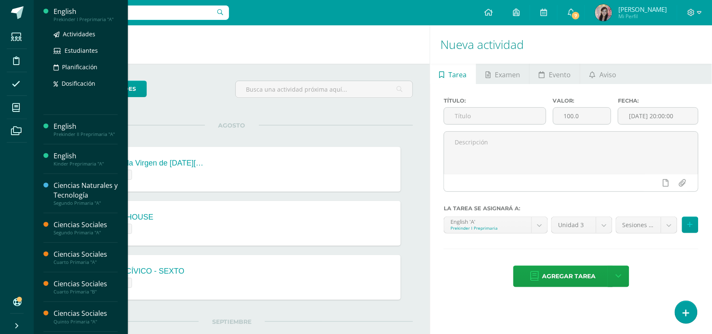
click at [79, 16] on div "Prekinder I Preprimaria "A"" at bounding box center [86, 19] width 64 height 6
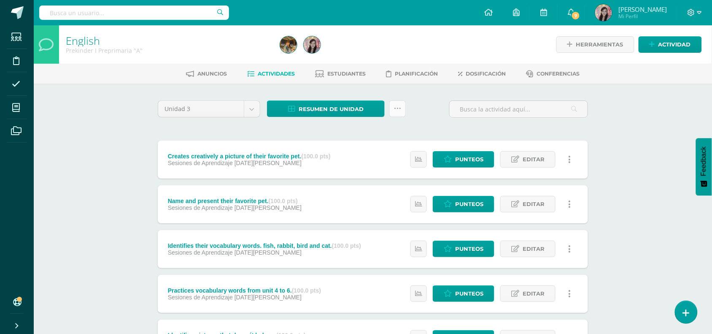
click at [401, 110] on link at bounding box center [397, 108] width 16 height 16
click at [686, 308] on icon at bounding box center [686, 313] width 8 height 10
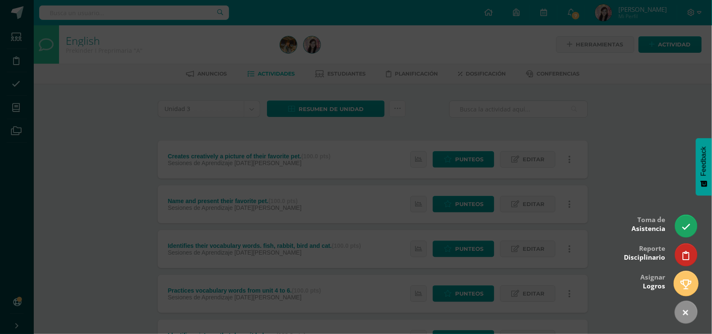
click at [681, 283] on icon at bounding box center [686, 284] width 11 height 10
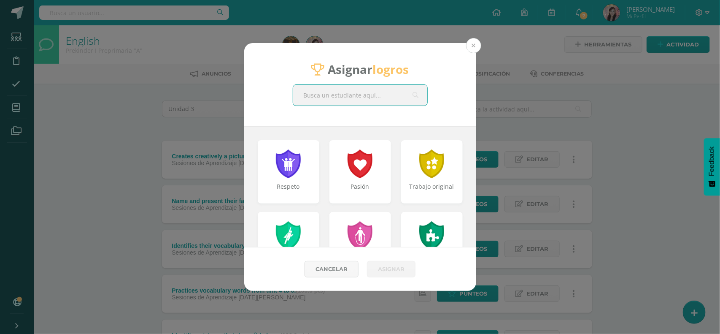
click at [474, 45] on button at bounding box center [473, 45] width 15 height 15
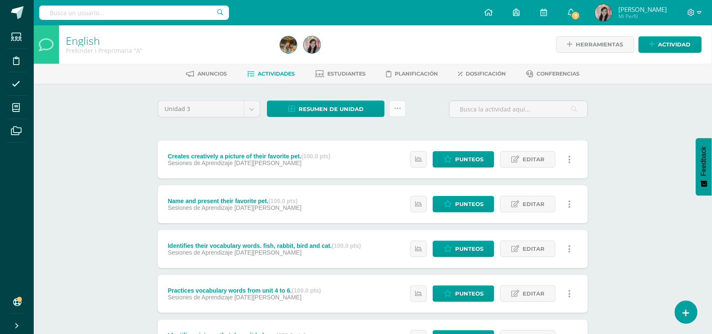
click at [398, 105] on icon at bounding box center [397, 108] width 7 height 7
click at [440, 122] on div "Unidad 3 Unidad 1 Unidad 2 Unidad 3 Unidad 4 Resumen de unidad Descargar como H…" at bounding box center [372, 112] width 437 height 24
click at [13, 58] on span at bounding box center [16, 60] width 19 height 19
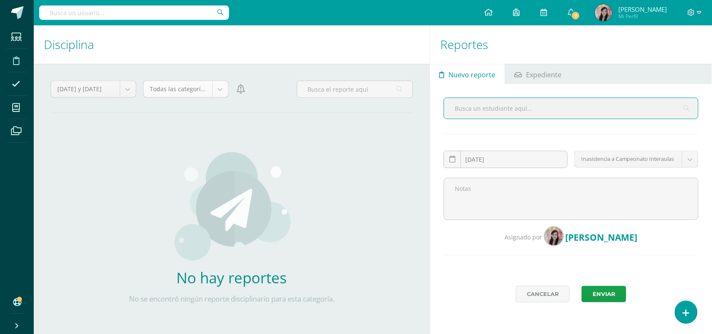
click at [221, 91] on body "Estudiantes Disciplina Asistencia Mis cursos Archivos Soporte Centro de ayuda Ú…" at bounding box center [356, 167] width 712 height 334
click at [339, 167] on body "Estudiantes Disciplina Asistencia Mis cursos Archivos Soporte Centro de ayuda Ú…" at bounding box center [356, 167] width 712 height 334
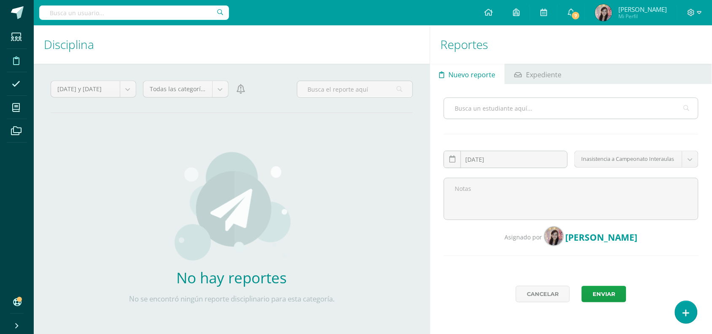
click at [684, 110] on icon at bounding box center [687, 108] width 6 height 22
click at [407, 232] on div "No hay reportes No se encontró ningún reporte disciplinario para esta categoría…" at bounding box center [232, 231] width 362 height 221
click at [405, 174] on div "No hay reportes No se encontró ningún reporte disciplinario para esta categoría…" at bounding box center [232, 231] width 362 height 221
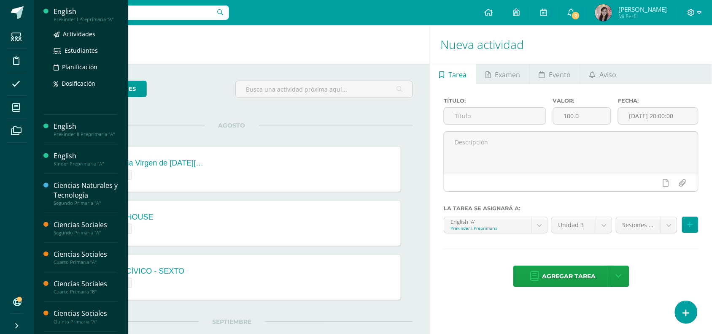
click at [95, 13] on div "English" at bounding box center [86, 12] width 64 height 10
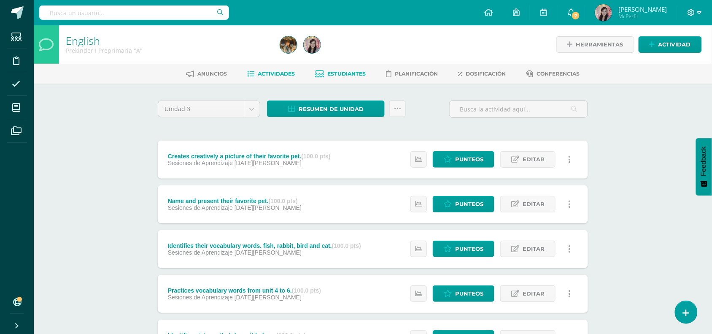
click at [343, 74] on span "Estudiantes" at bounding box center [347, 73] width 38 height 6
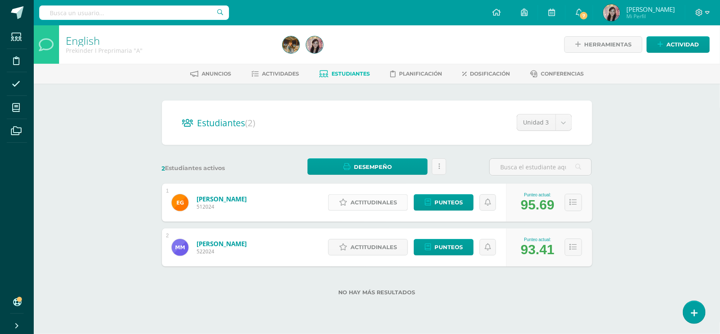
click at [384, 203] on span "Actitudinales" at bounding box center [373, 202] width 46 height 16
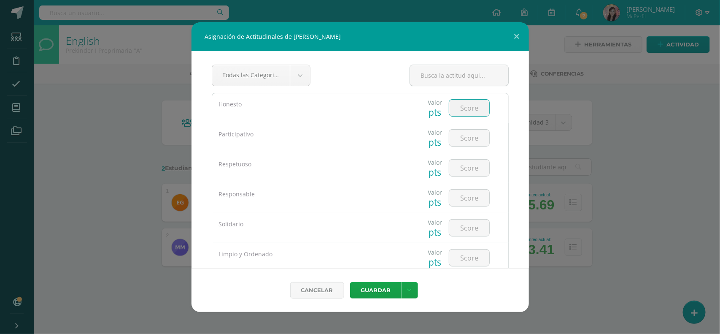
click at [456, 110] on input "number" at bounding box center [469, 108] width 40 height 16
drag, startPoint x: 466, startPoint y: 81, endPoint x: 468, endPoint y: 86, distance: 5.5
click at [468, 84] on input "text" at bounding box center [459, 75] width 98 height 21
click at [460, 108] on input "number" at bounding box center [469, 108] width 40 height 16
click at [296, 291] on link "Cancelar" at bounding box center [317, 290] width 54 height 16
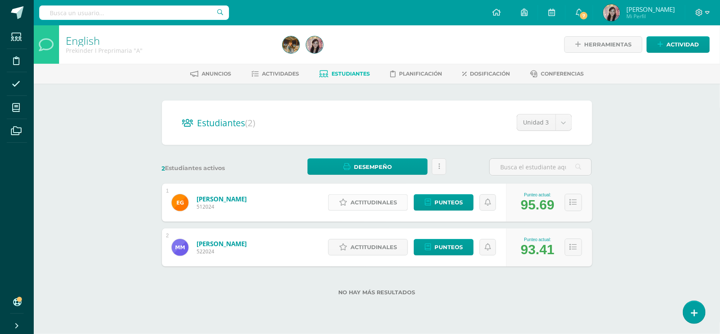
click at [393, 201] on span "Actitudinales" at bounding box center [373, 202] width 46 height 16
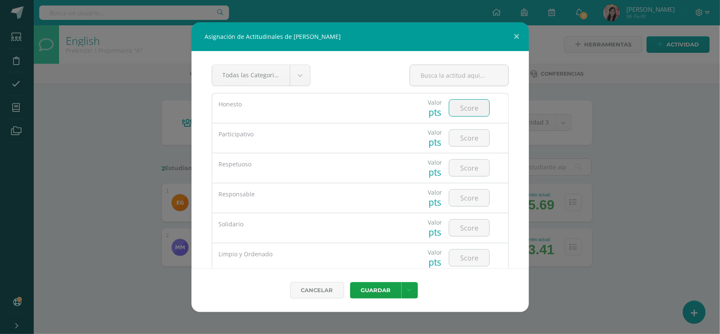
click at [473, 108] on input "number" at bounding box center [469, 108] width 40 height 16
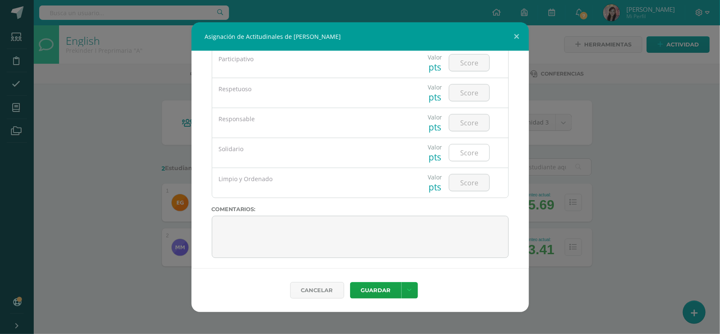
scroll to position [79, 0]
click at [640, 182] on div "Asignación de Actitudinales de Enrique García Durán Todas las Categorias Todas …" at bounding box center [359, 166] width 713 height 289
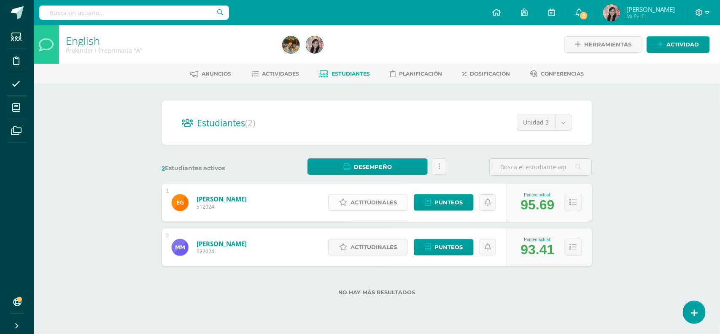
click at [387, 197] on span "Actitudinales" at bounding box center [373, 202] width 46 height 16
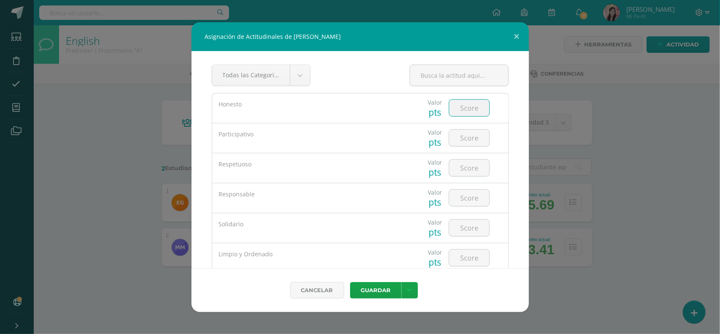
click at [468, 110] on input "number" at bounding box center [469, 108] width 40 height 16
click at [150, 284] on div "Asignación de Actitudinales de Enrique García Durán Todas las Categorias Todas …" at bounding box center [359, 166] width 713 height 289
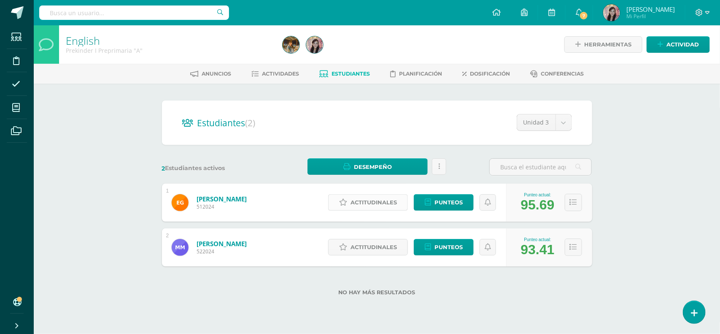
click at [363, 205] on span "Actitudinales" at bounding box center [373, 202] width 46 height 16
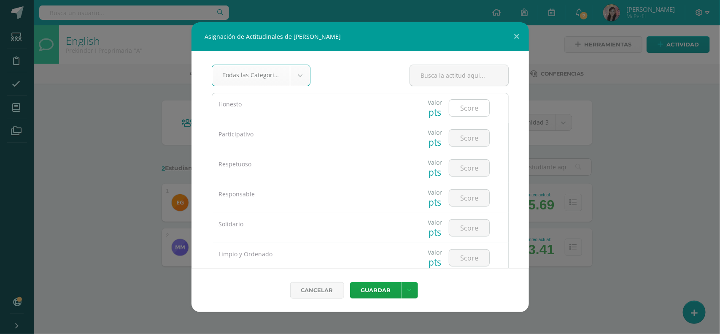
click at [472, 104] on input "number" at bounding box center [469, 108] width 40 height 16
click at [470, 138] on input "number" at bounding box center [469, 137] width 40 height 16
click at [471, 113] on input "10" at bounding box center [469, 108] width 40 height 16
type input "1"
type input "5"
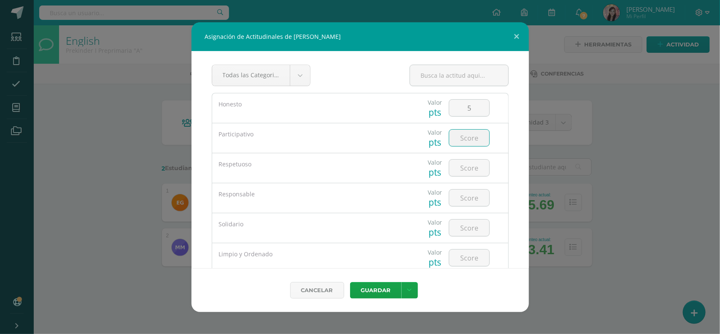
click at [459, 135] on input "number" at bounding box center [469, 137] width 40 height 16
type input "5"
click at [464, 169] on input "number" at bounding box center [469, 167] width 40 height 16
type input "3"
click at [474, 195] on input "number" at bounding box center [469, 197] width 40 height 16
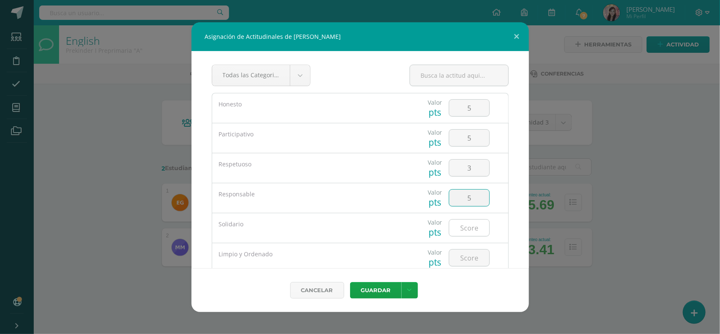
type input "5"
click at [460, 223] on input "number" at bounding box center [469, 227] width 40 height 16
type input "5"
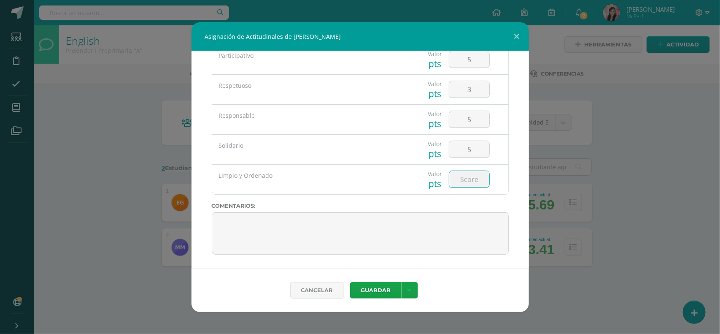
click at [458, 177] on input "number" at bounding box center [469, 179] width 40 height 16
type input "3"
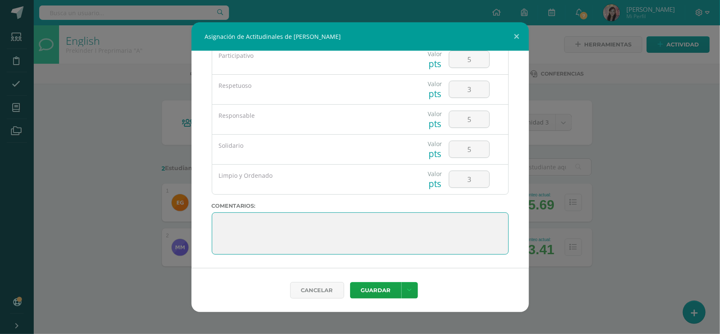
click at [448, 222] on textarea at bounding box center [360, 233] width 297 height 42
type textarea "H"
click at [378, 294] on button "Guardar" at bounding box center [375, 290] width 51 height 16
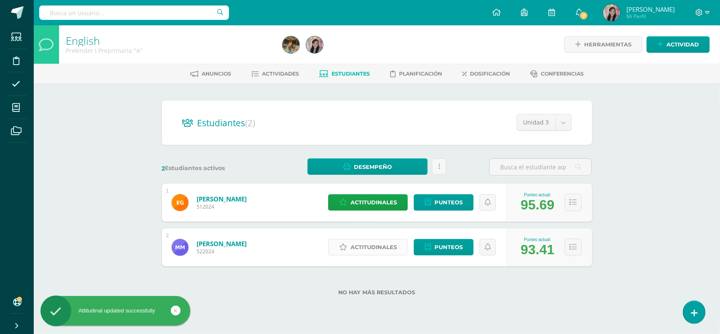
click at [353, 248] on span "Actitudinales" at bounding box center [373, 247] width 46 height 16
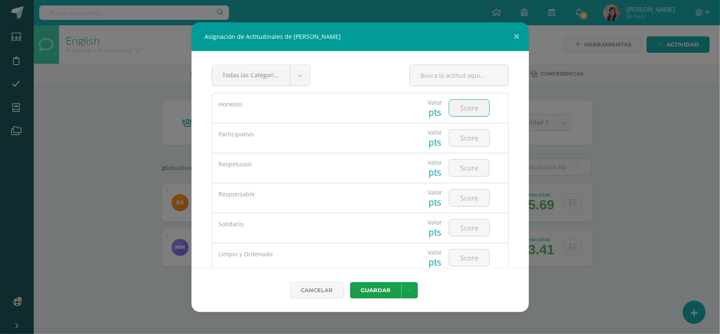
click at [458, 108] on input "number" at bounding box center [469, 108] width 40 height 16
type input "3"
click at [467, 140] on input "number" at bounding box center [469, 137] width 40 height 16
type input "1"
click at [471, 171] on input "number" at bounding box center [469, 167] width 40 height 16
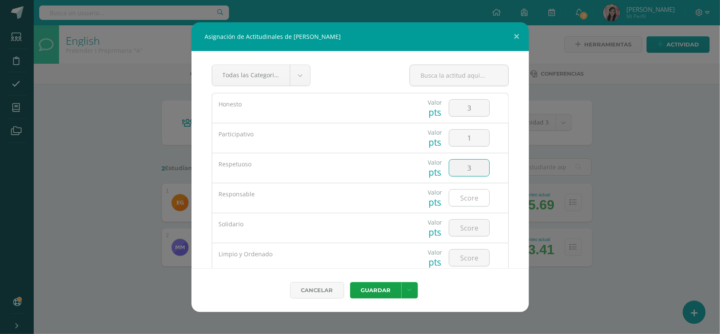
type input "3"
click at [468, 193] on input "number" at bounding box center [469, 197] width 40 height 16
type input "5"
click at [466, 226] on input "number" at bounding box center [469, 227] width 40 height 16
type input "3"
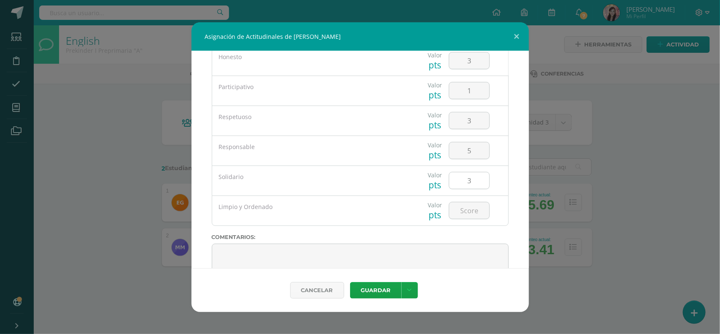
scroll to position [53, 0]
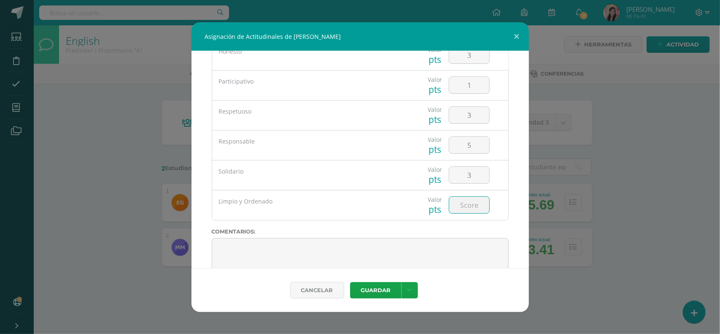
click at [460, 207] on input "number" at bounding box center [469, 205] width 40 height 16
type input "1"
click at [386, 291] on button "Guardar" at bounding box center [375, 290] width 51 height 16
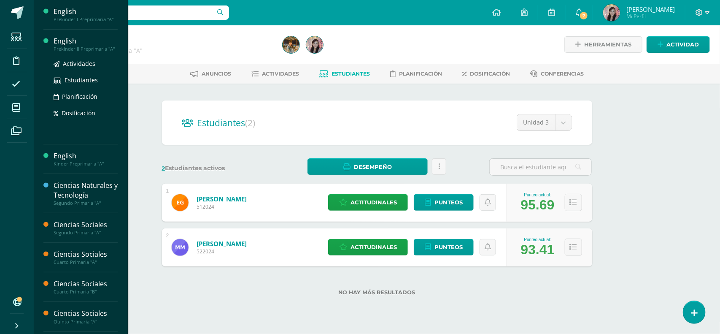
click at [75, 42] on div "English" at bounding box center [86, 41] width 64 height 10
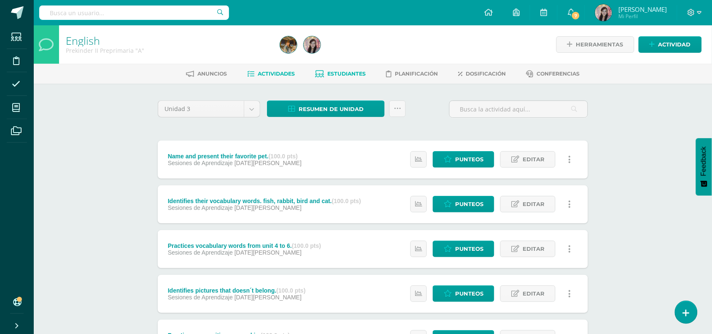
click at [340, 71] on span "Estudiantes" at bounding box center [347, 73] width 38 height 6
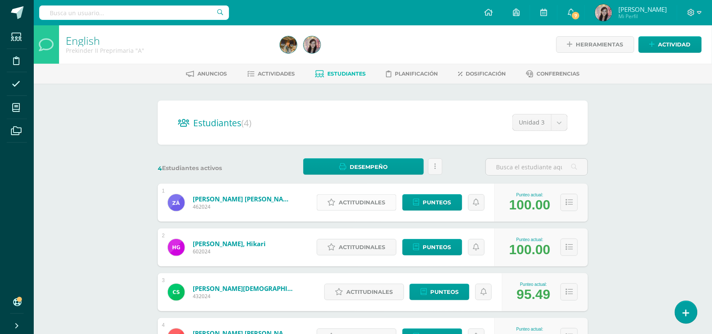
click at [332, 203] on icon at bounding box center [332, 202] width 8 height 7
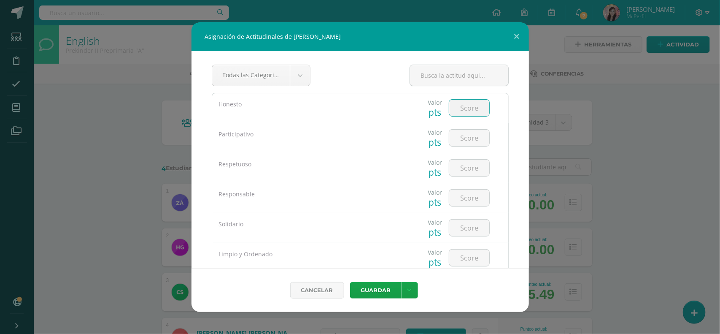
click at [456, 111] on input "number" at bounding box center [469, 108] width 40 height 16
type input "5"
click at [472, 135] on input "number" at bounding box center [469, 137] width 40 height 16
type input "5"
click at [463, 174] on input "number" at bounding box center [469, 167] width 40 height 16
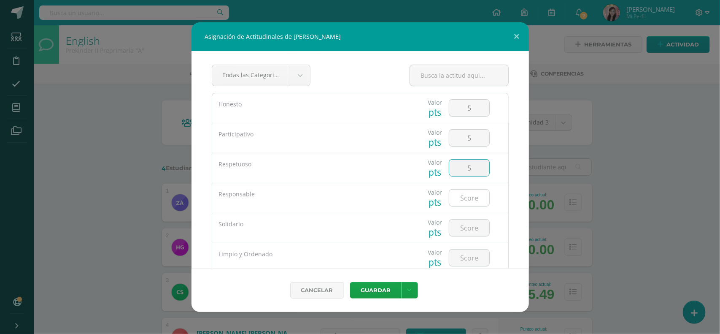
type input "5"
click at [471, 193] on input "number" at bounding box center [469, 197] width 40 height 16
type input "5"
click at [473, 224] on input "number" at bounding box center [469, 227] width 40 height 16
type input "5"
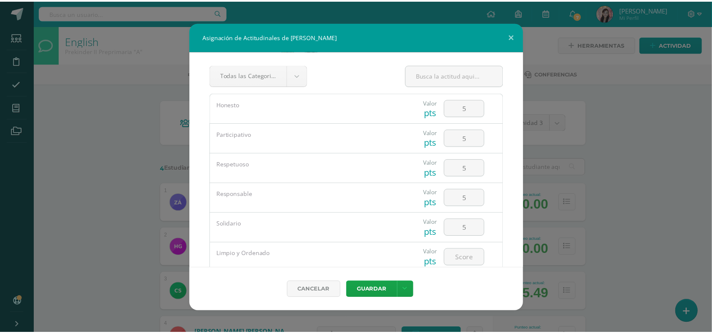
scroll to position [53, 0]
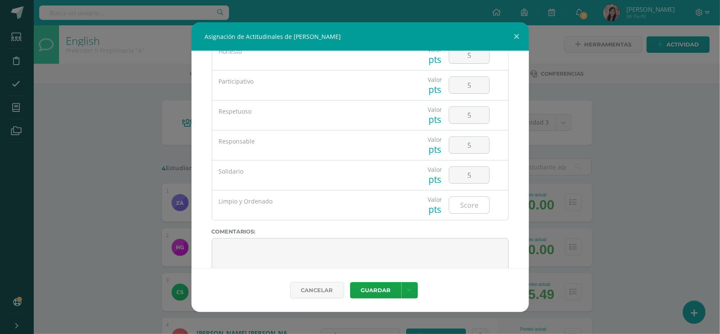
click at [464, 205] on input "number" at bounding box center [469, 205] width 40 height 16
type input "5"
click at [386, 289] on button "Guardar" at bounding box center [375, 290] width 51 height 16
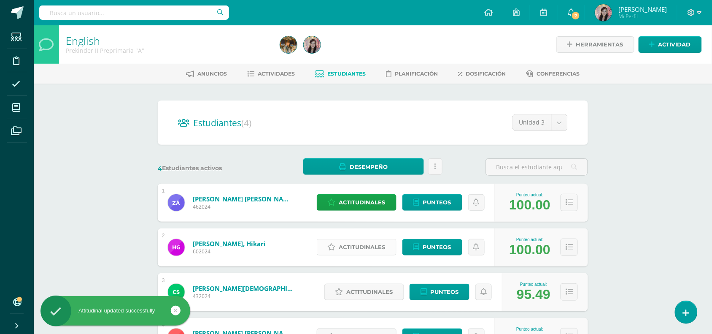
click at [361, 251] on span "Actitudinales" at bounding box center [362, 247] width 46 height 16
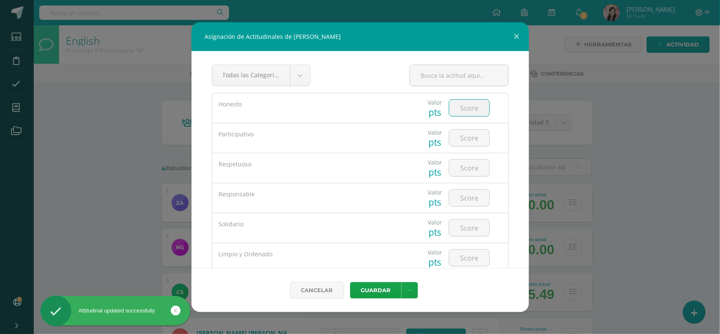
click at [456, 106] on input "number" at bounding box center [469, 108] width 40 height 16
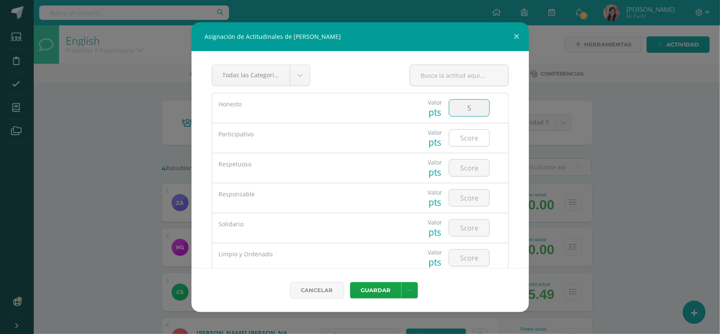
type input "5"
click at [467, 135] on input "number" at bounding box center [469, 137] width 40 height 16
type input "5"
click at [471, 167] on input "number" at bounding box center [469, 167] width 40 height 16
type input "5"
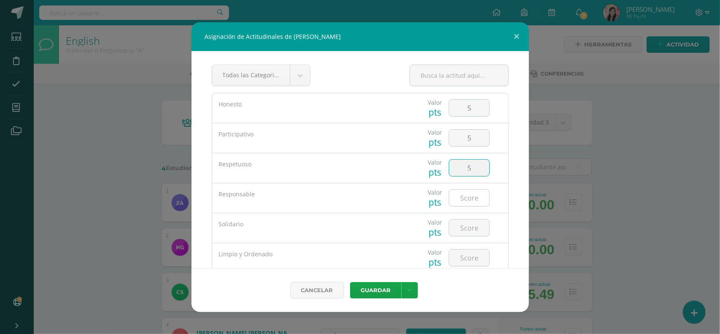
click at [464, 200] on input "number" at bounding box center [469, 197] width 40 height 16
type input "5"
click at [474, 224] on input "number" at bounding box center [469, 227] width 40 height 16
type input "5"
click at [469, 258] on input "number" at bounding box center [469, 257] width 40 height 16
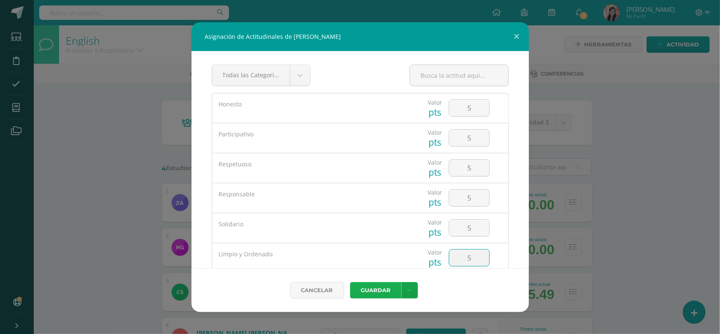
type input "5"
click at [388, 290] on button "Guardar" at bounding box center [375, 290] width 51 height 16
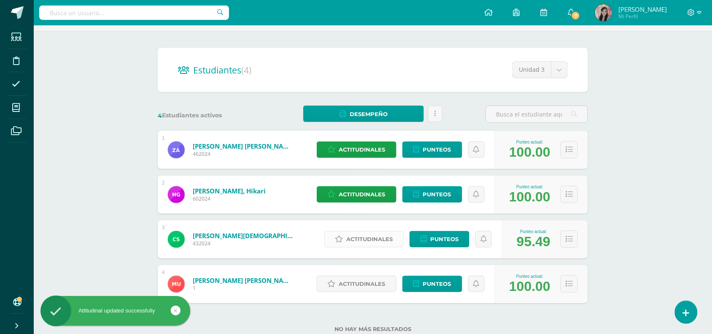
click at [353, 237] on span "Actitudinales" at bounding box center [370, 239] width 46 height 16
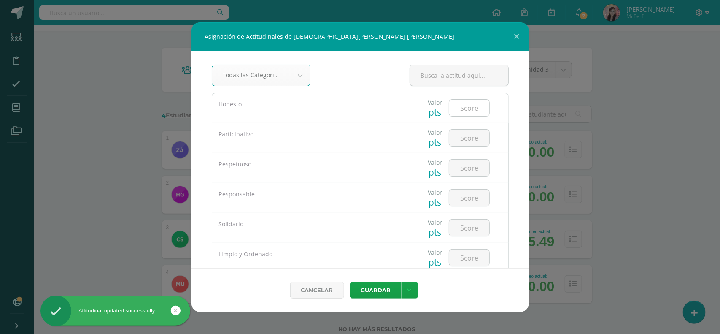
click at [452, 114] on input "number" at bounding box center [469, 108] width 40 height 16
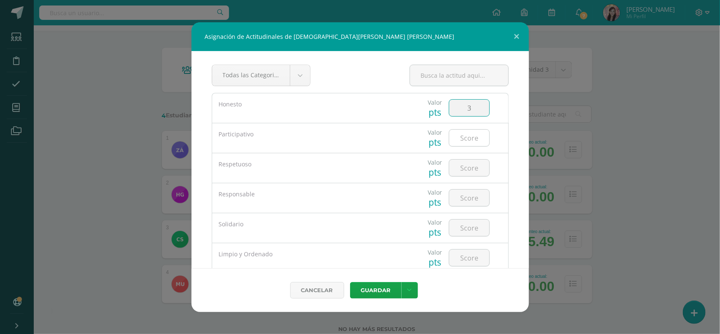
type input "3"
click at [457, 140] on input "number" at bounding box center [469, 137] width 40 height 16
type input "3"
click at [462, 170] on input "number" at bounding box center [469, 167] width 40 height 16
type input "2"
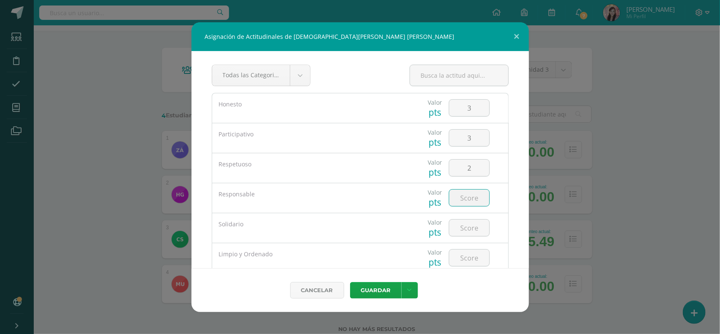
click at [471, 199] on input "number" at bounding box center [469, 197] width 40 height 16
type input "5"
click at [463, 228] on input "number" at bounding box center [469, 227] width 40 height 16
type input "3"
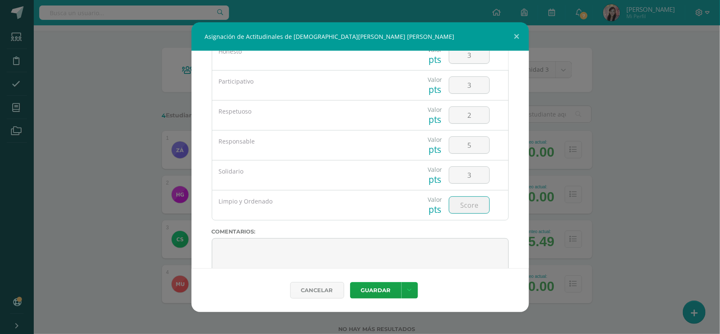
click at [465, 209] on input "number" at bounding box center [469, 205] width 40 height 16
type input "3"
click at [389, 288] on button "Guardar" at bounding box center [375, 290] width 51 height 16
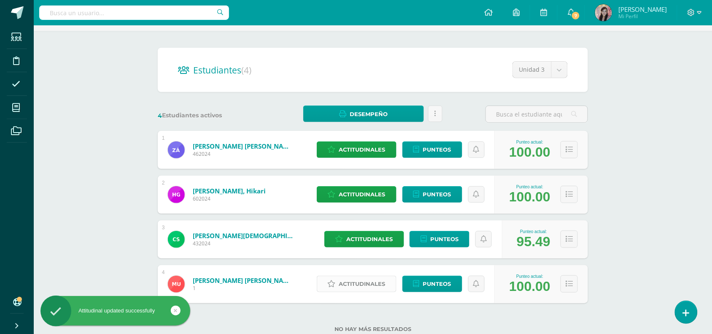
click at [372, 282] on span "Actitudinales" at bounding box center [362, 284] width 46 height 16
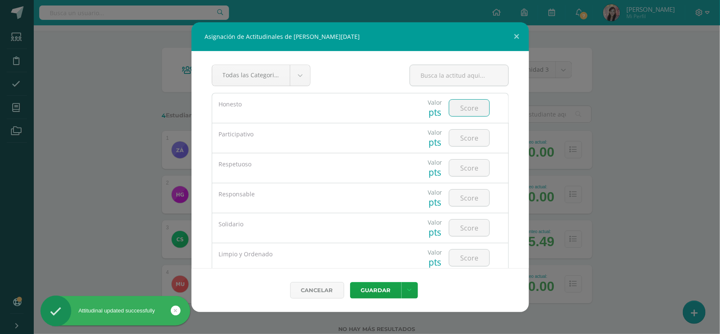
click at [466, 106] on input "number" at bounding box center [469, 108] width 40 height 16
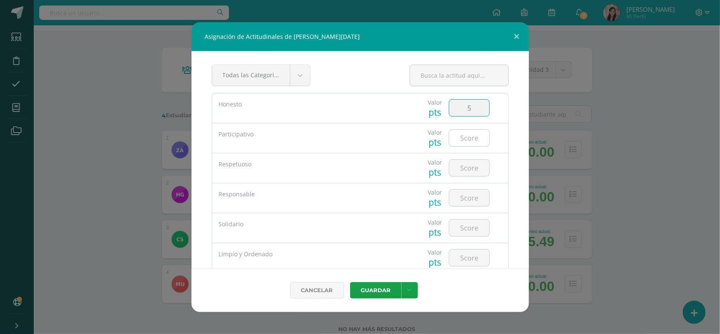
type input "5"
click at [469, 137] on input "number" at bounding box center [469, 137] width 40 height 16
type input "5"
click at [464, 111] on input "5" at bounding box center [469, 108] width 40 height 16
type input "3"
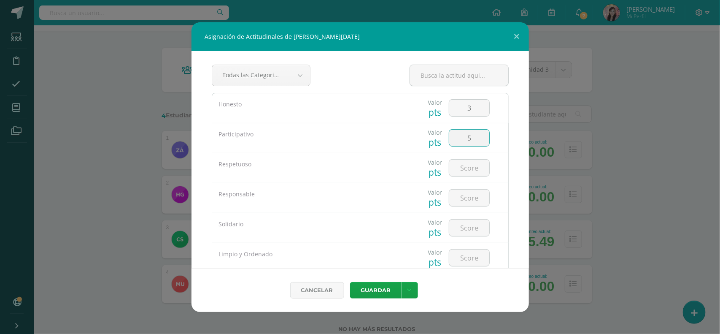
click at [469, 140] on input "5" at bounding box center [469, 137] width 40 height 16
type input "4"
click at [467, 172] on input "number" at bounding box center [469, 167] width 40 height 16
type input "5"
click at [468, 200] on input "number" at bounding box center [469, 197] width 40 height 16
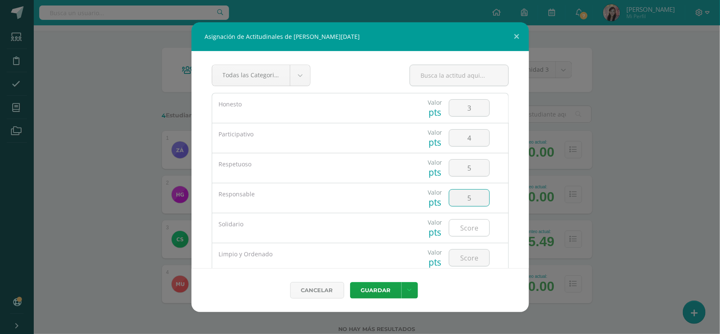
type input "5"
click at [465, 227] on input "number" at bounding box center [469, 227] width 40 height 16
type input "5"
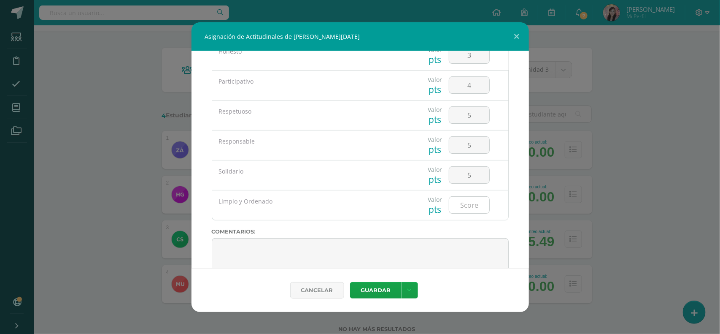
click at [464, 207] on input "number" at bounding box center [469, 205] width 40 height 16
type input "5"
click at [391, 292] on button "Guardar" at bounding box center [375, 290] width 51 height 16
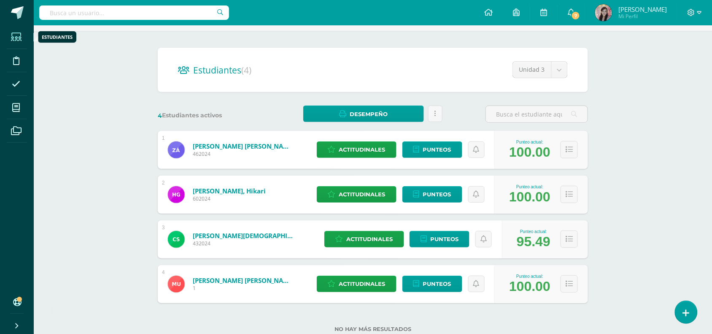
click at [17, 38] on icon at bounding box center [16, 37] width 11 height 8
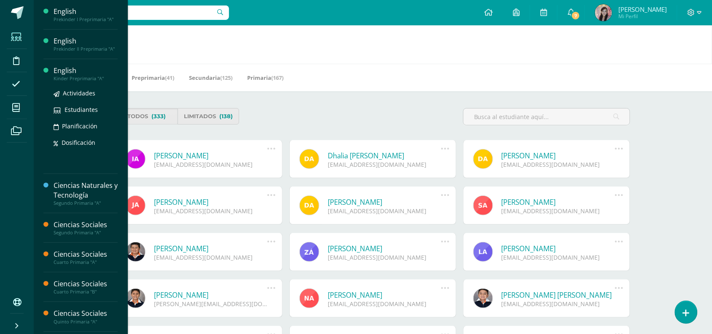
click at [63, 73] on div "English" at bounding box center [86, 71] width 64 height 10
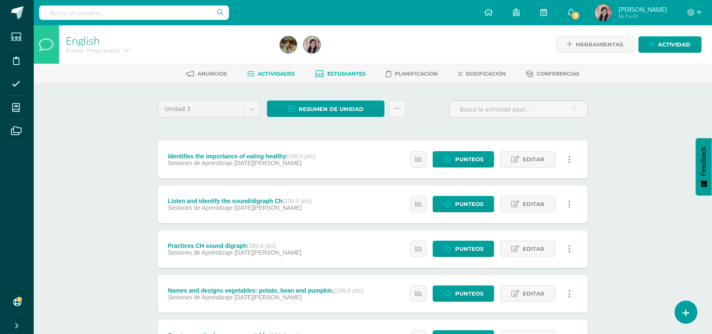
click at [336, 70] on span "Estudiantes" at bounding box center [347, 73] width 38 height 6
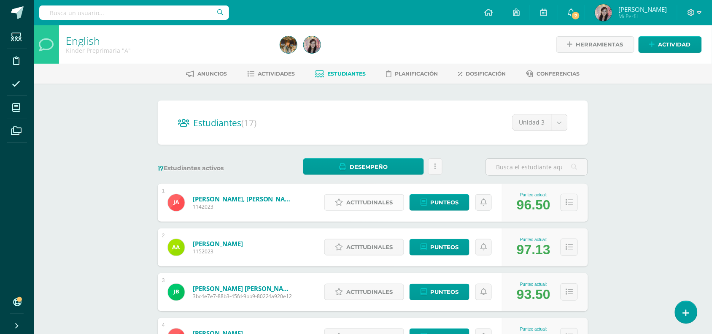
click at [338, 202] on icon at bounding box center [339, 202] width 8 height 7
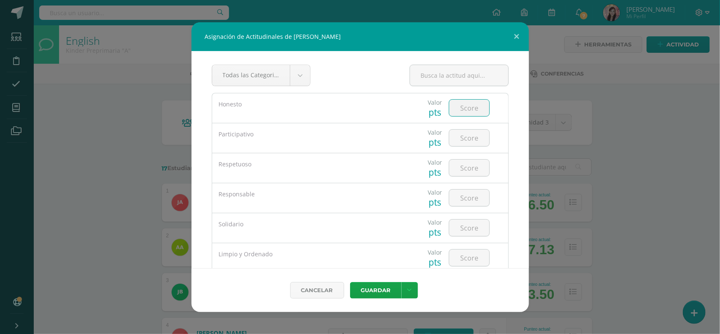
click at [449, 108] on input "number" at bounding box center [469, 108] width 40 height 16
type input "3"
click at [460, 138] on input "number" at bounding box center [469, 137] width 40 height 16
type input "2"
type input "3"
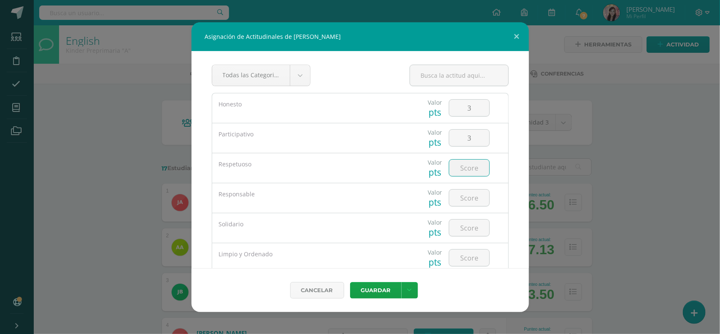
click at [475, 167] on input "number" at bounding box center [469, 167] width 40 height 16
type input "4"
click at [471, 205] on input "number" at bounding box center [469, 197] width 40 height 16
type input "4"
click at [466, 228] on input "number" at bounding box center [469, 227] width 40 height 16
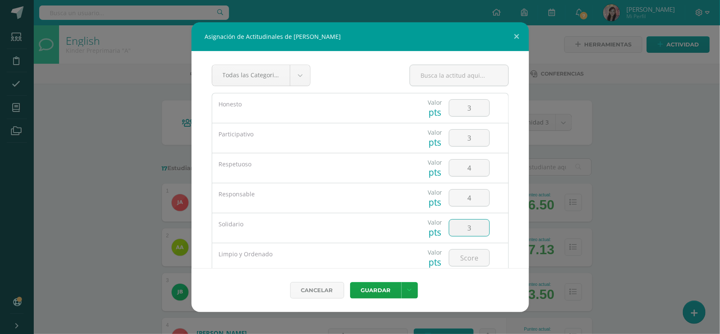
type input "3"
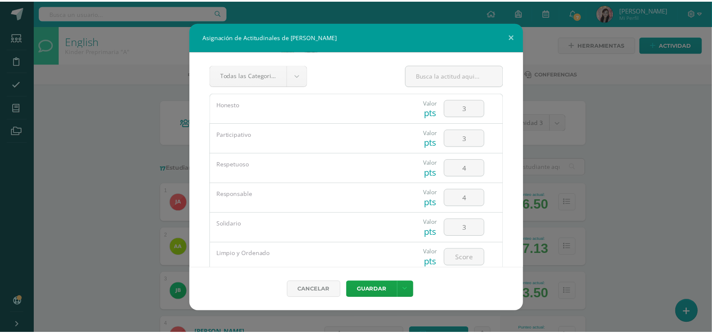
scroll to position [53, 0]
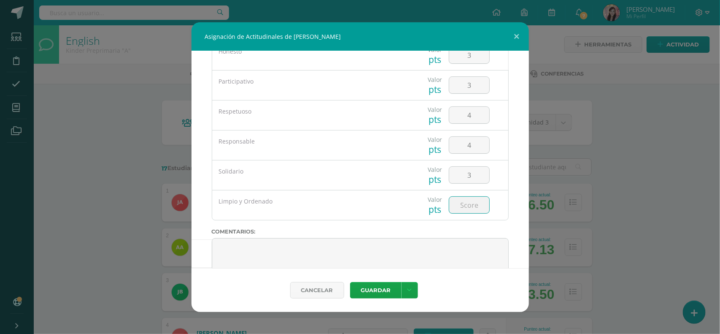
click at [468, 209] on input "number" at bounding box center [469, 205] width 40 height 16
type input "4"
click at [384, 289] on button "Guardar" at bounding box center [375, 290] width 51 height 16
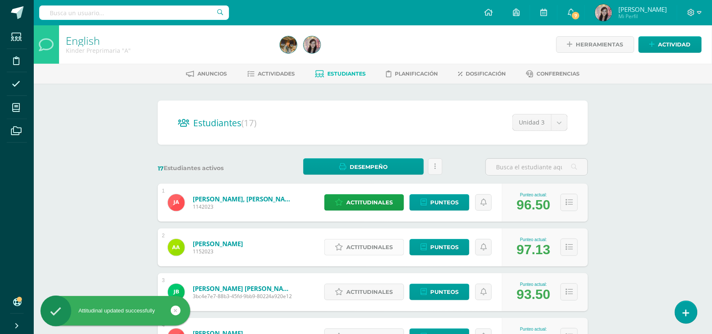
click at [342, 245] on icon at bounding box center [339, 246] width 8 height 7
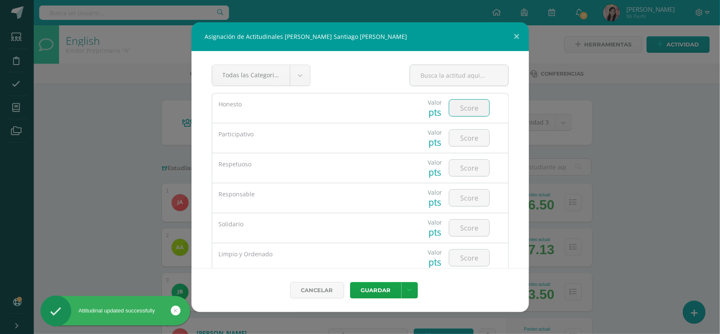
click at [462, 108] on input "number" at bounding box center [469, 108] width 40 height 16
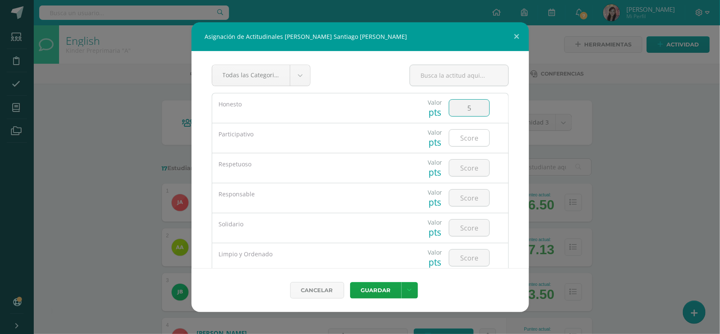
type input "5"
click at [459, 140] on input "number" at bounding box center [469, 137] width 40 height 16
type input "3"
click at [466, 169] on input "number" at bounding box center [469, 167] width 40 height 16
type input "3"
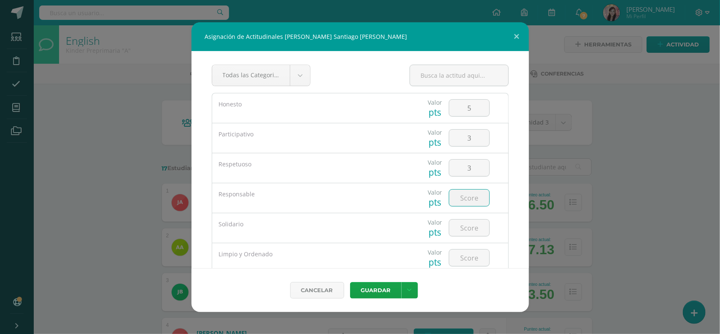
click at [466, 201] on input "number" at bounding box center [469, 197] width 40 height 16
type input "5"
click at [466, 231] on input "number" at bounding box center [469, 227] width 40 height 16
type input "4"
click at [460, 256] on input "number" at bounding box center [469, 257] width 40 height 16
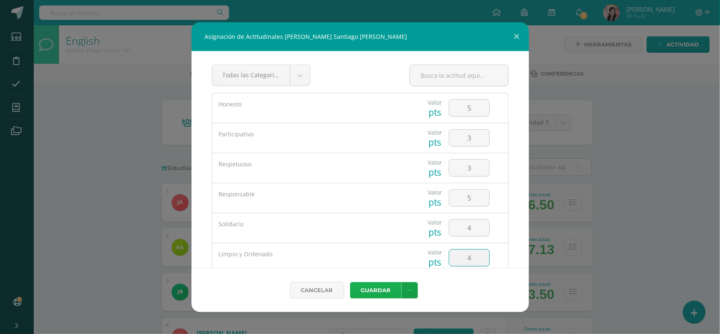
type input "4"
click at [388, 288] on button "Guardar" at bounding box center [375, 290] width 51 height 16
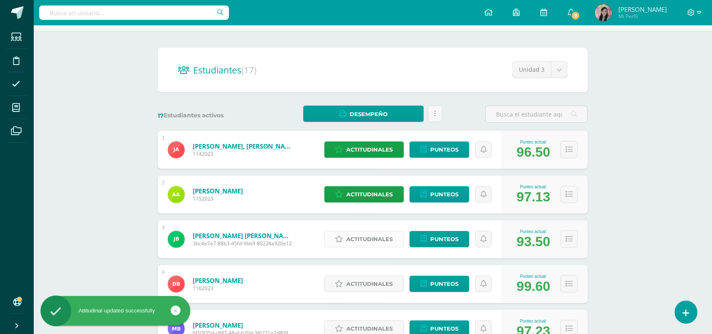
click at [342, 240] on icon at bounding box center [339, 238] width 8 height 7
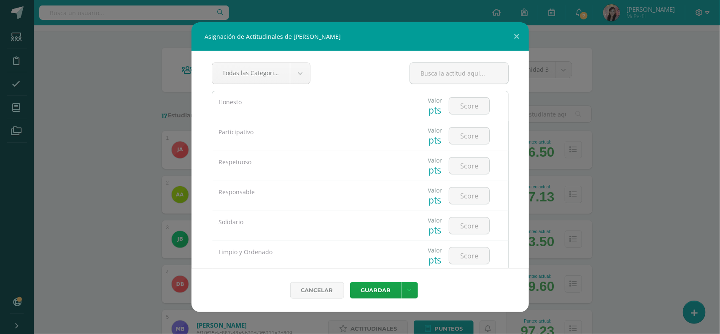
scroll to position [0, 0]
click at [454, 111] on input "number" at bounding box center [469, 108] width 40 height 16
type input "3"
click at [462, 135] on input "number" at bounding box center [469, 137] width 40 height 16
type input "3"
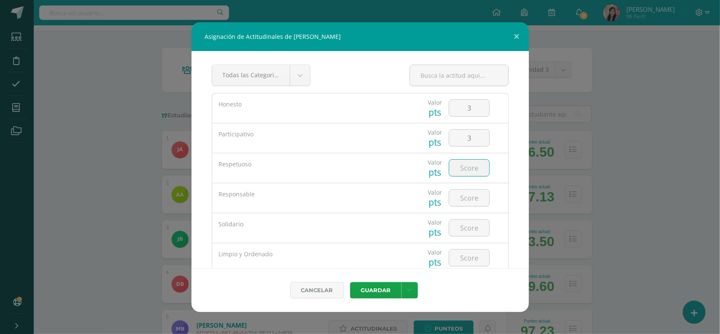
click at [471, 162] on input "number" at bounding box center [469, 167] width 40 height 16
type input "1"
click at [469, 192] on input "number" at bounding box center [469, 197] width 40 height 16
click at [477, 172] on input "1" at bounding box center [469, 167] width 40 height 16
type input "0"
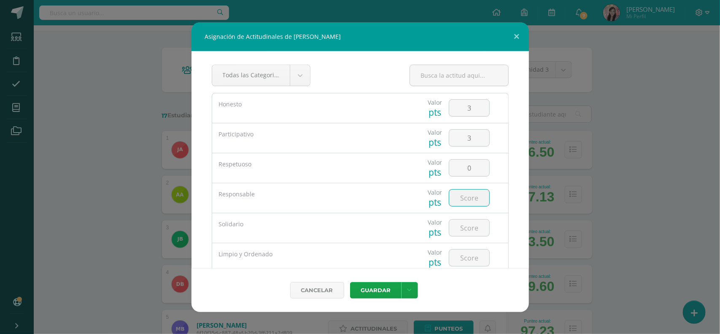
click at [476, 194] on input "number" at bounding box center [469, 197] width 40 height 16
type input "3"
click at [474, 230] on input "number" at bounding box center [469, 227] width 40 height 16
type input "2"
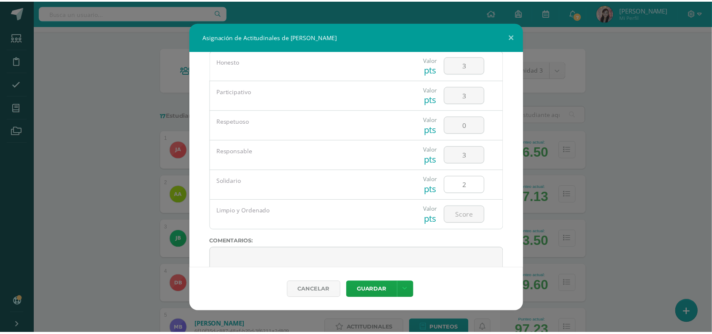
scroll to position [53, 0]
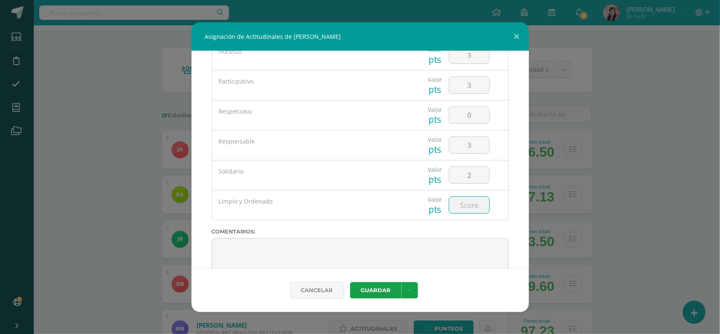
click at [471, 204] on input "number" at bounding box center [469, 205] width 40 height 16
type input "4"
type input "3"
click at [387, 288] on button "Guardar" at bounding box center [375, 290] width 51 height 16
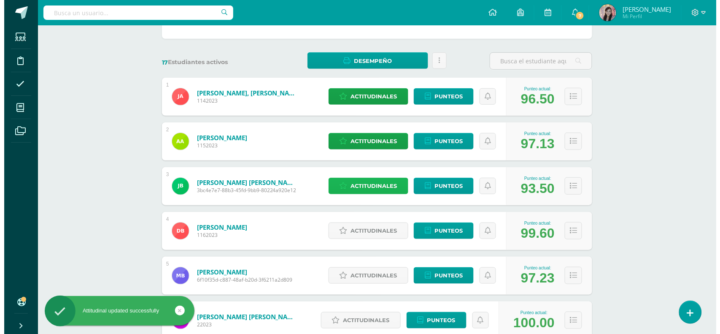
scroll to position [158, 0]
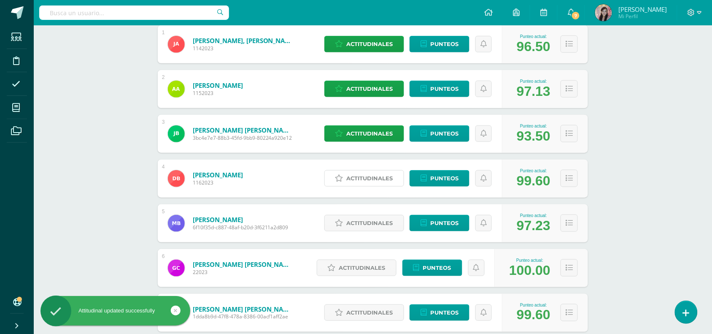
drag, startPoint x: 340, startPoint y: 178, endPoint x: 343, endPoint y: 186, distance: 9.2
click at [341, 178] on icon at bounding box center [339, 178] width 8 height 7
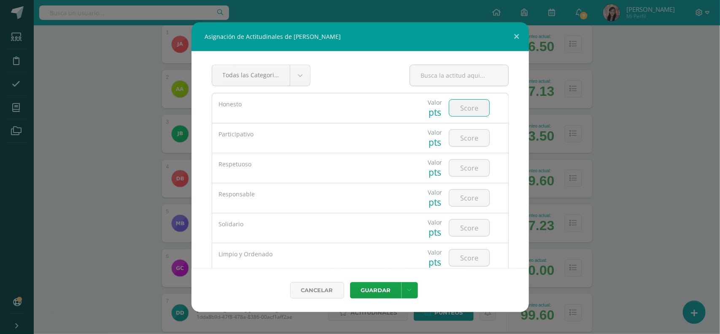
click at [464, 112] on input "number" at bounding box center [469, 108] width 40 height 16
type input "3"
click at [466, 137] on input "number" at bounding box center [469, 137] width 40 height 16
click at [472, 106] on input "3" at bounding box center [469, 108] width 40 height 16
type input "4"
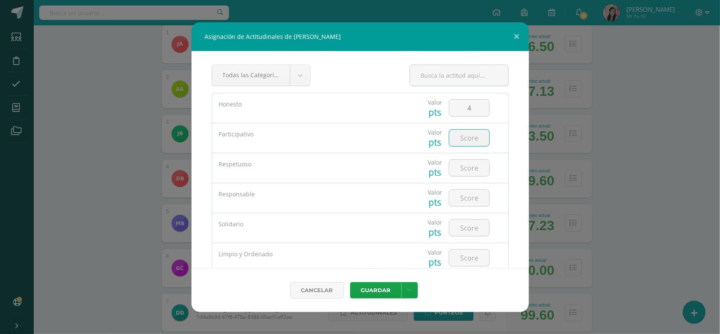
click at [471, 135] on input "number" at bounding box center [469, 137] width 40 height 16
type input "5"
type input "3"
click at [471, 167] on input "number" at bounding box center [469, 167] width 40 height 16
type input "5"
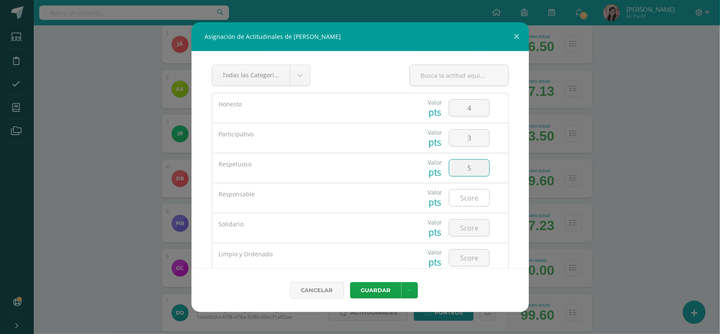
click at [463, 196] on input "number" at bounding box center [469, 197] width 40 height 16
type input "5"
click at [469, 227] on input "number" at bounding box center [469, 227] width 40 height 16
type input "4"
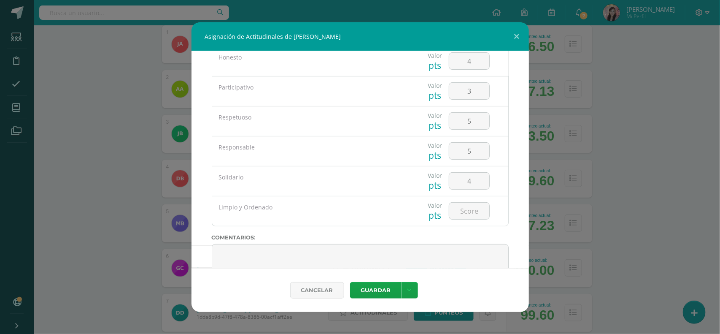
scroll to position [53, 0]
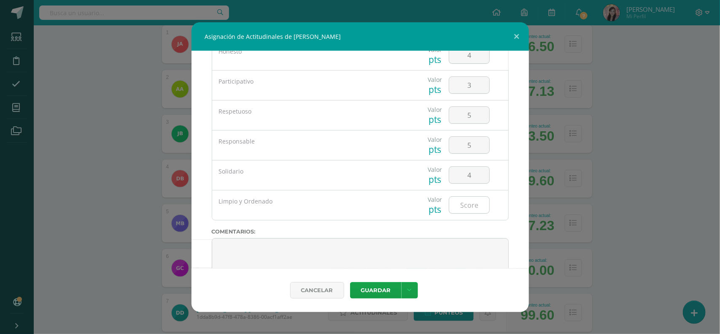
click at [463, 207] on input "number" at bounding box center [469, 205] width 40 height 16
type input "5"
click at [378, 296] on button "Guardar" at bounding box center [375, 290] width 51 height 16
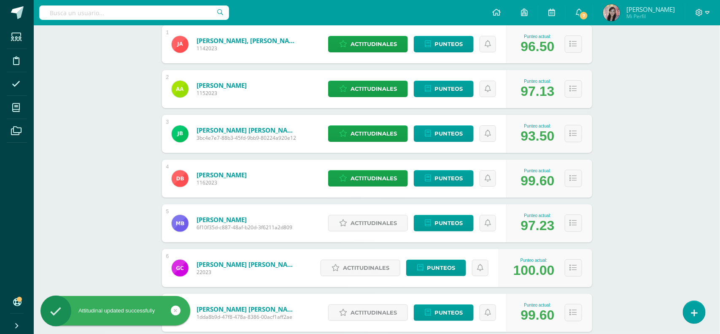
click at [392, 289] on div "Cancelar [GEOGRAPHIC_DATA] Guardar y poblar en todos mis cursos" at bounding box center [360, 278] width 304 height 40
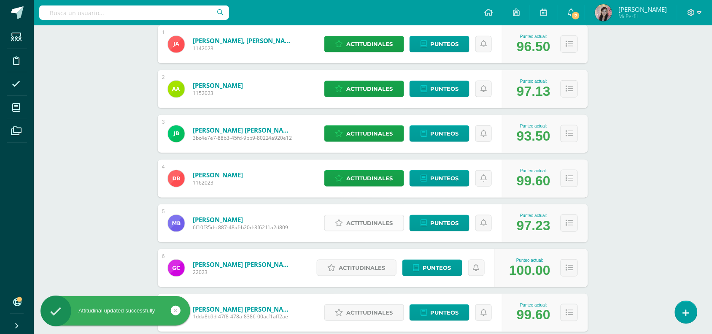
click at [342, 226] on icon at bounding box center [339, 222] width 8 height 7
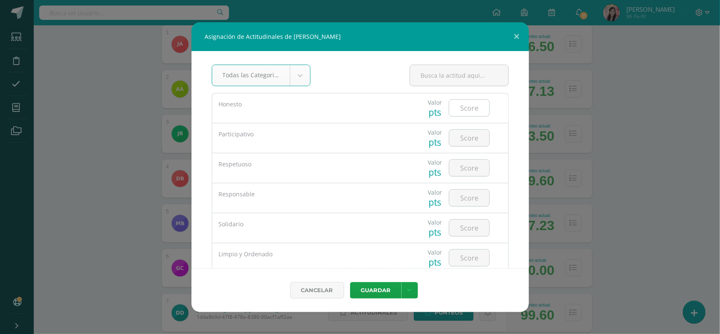
click at [458, 110] on input "number" at bounding box center [469, 108] width 40 height 16
type input "5"
click at [466, 137] on input "number" at bounding box center [469, 137] width 40 height 16
type input "3"
click at [472, 159] on div at bounding box center [469, 168] width 48 height 30
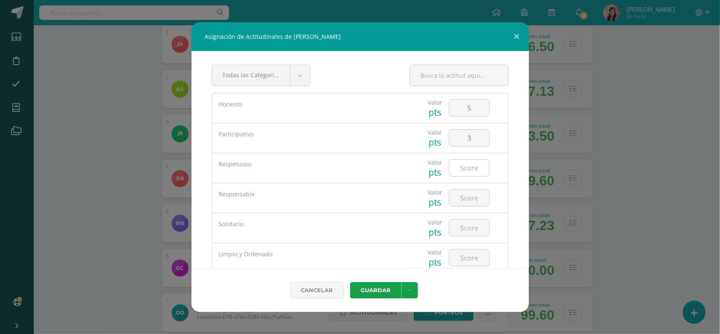
click at [472, 164] on input "number" at bounding box center [469, 167] width 40 height 16
type input "5"
click at [463, 195] on input "number" at bounding box center [469, 197] width 40 height 16
type input "5"
click at [469, 223] on input "number" at bounding box center [469, 227] width 40 height 16
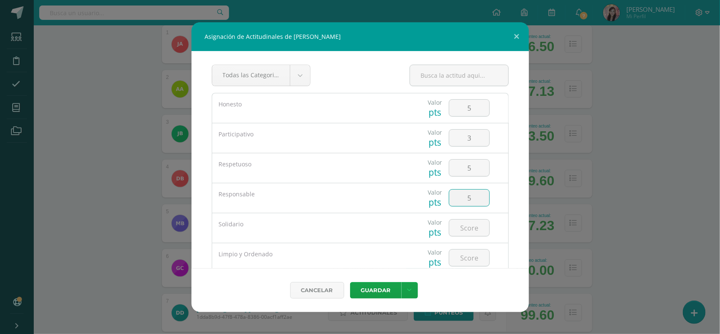
click at [471, 193] on input "5" at bounding box center [469, 197] width 40 height 16
type input "4"
click at [473, 223] on input "number" at bounding box center [469, 227] width 40 height 16
type input "5"
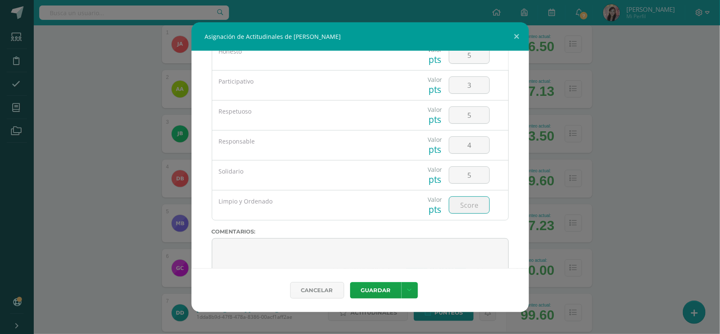
click at [467, 204] on input "number" at bounding box center [469, 205] width 40 height 16
type input "5"
click at [388, 291] on button "Guardar" at bounding box center [375, 290] width 51 height 16
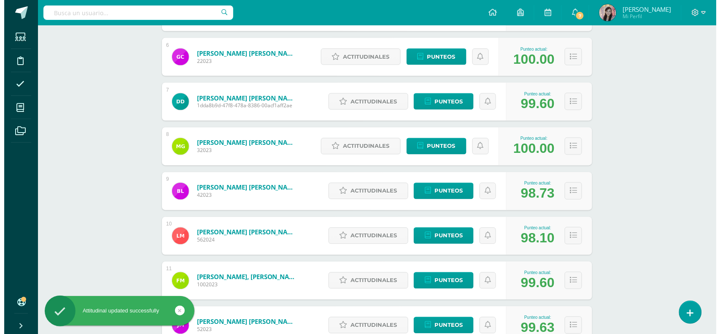
scroll to position [264, 0]
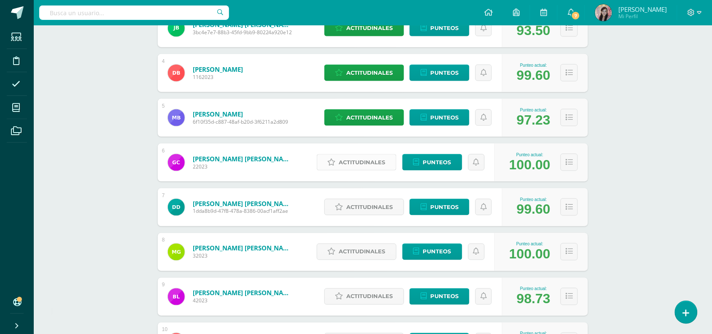
click at [336, 165] on link "Actitudinales" at bounding box center [357, 162] width 80 height 16
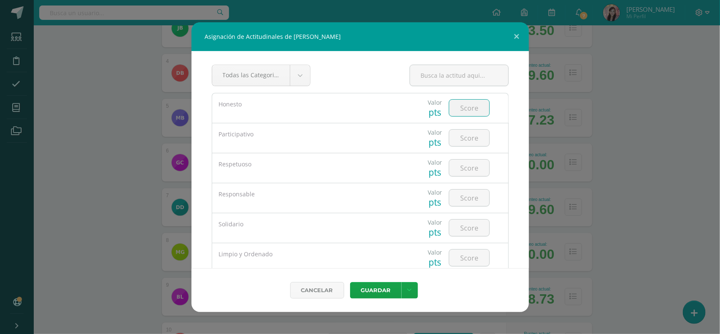
click at [460, 108] on input "number" at bounding box center [469, 108] width 40 height 16
type input "4"
click at [466, 133] on input "number" at bounding box center [469, 137] width 40 height 16
type input "4"
click at [467, 165] on input "number" at bounding box center [469, 167] width 40 height 16
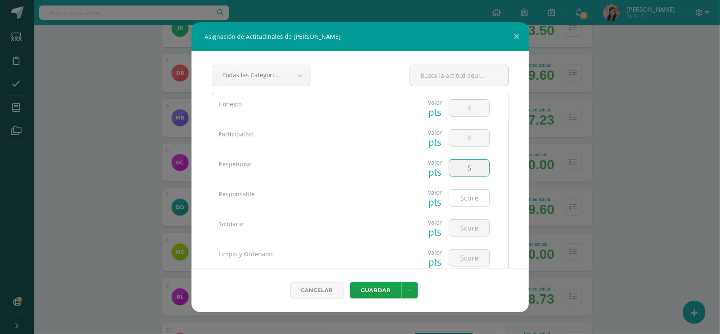
type input "5"
click at [463, 197] on input "number" at bounding box center [469, 197] width 40 height 16
type input "5"
click at [463, 222] on input "number" at bounding box center [469, 227] width 40 height 16
type input "3"
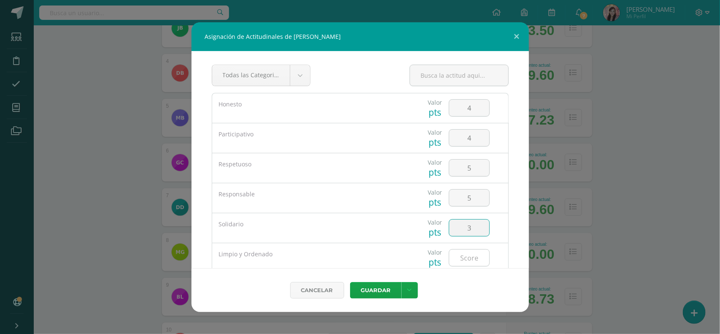
click at [466, 254] on input "number" at bounding box center [469, 257] width 40 height 16
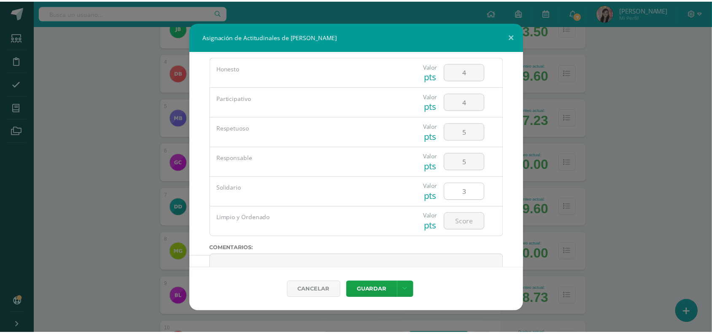
scroll to position [53, 0]
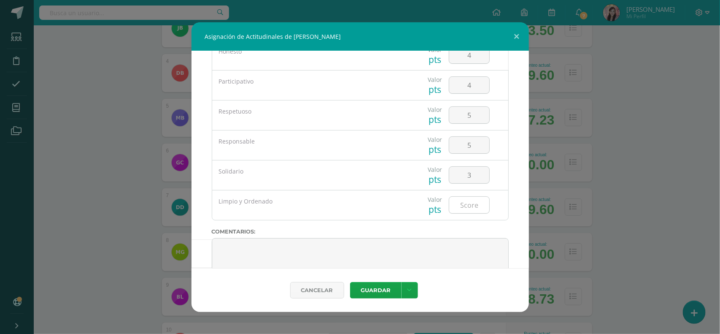
click at [470, 207] on input "number" at bounding box center [469, 205] width 40 height 16
type input "4"
drag, startPoint x: 385, startPoint y: 290, endPoint x: 398, endPoint y: 277, distance: 18.8
click at [385, 290] on button "Guardar" at bounding box center [375, 290] width 51 height 16
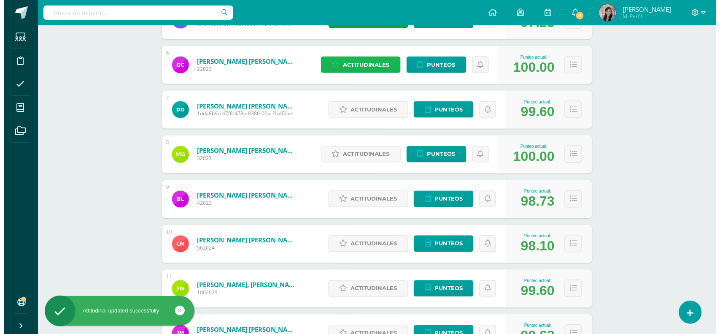
scroll to position [369, 0]
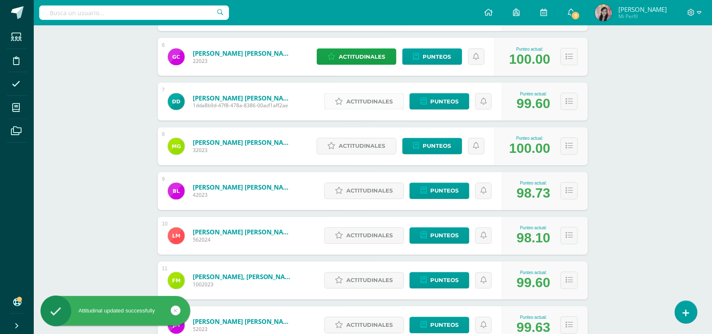
click at [355, 102] on span "Actitudinales" at bounding box center [370, 102] width 46 height 16
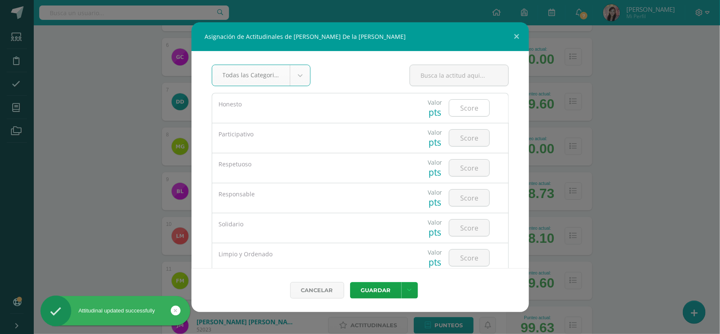
click at [449, 107] on input "number" at bounding box center [469, 108] width 40 height 16
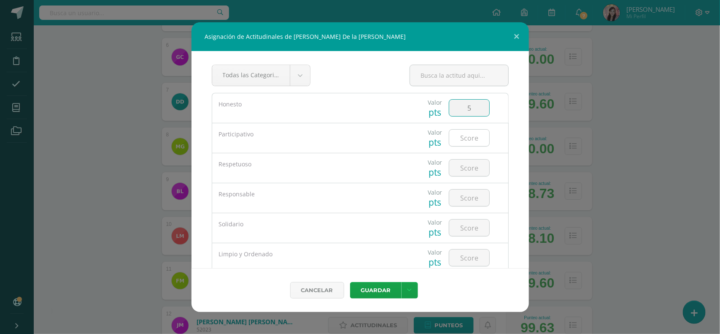
type input "5"
click at [456, 138] on input "number" at bounding box center [469, 137] width 40 height 16
type input "3"
click at [468, 168] on input "number" at bounding box center [469, 167] width 40 height 16
type input "5"
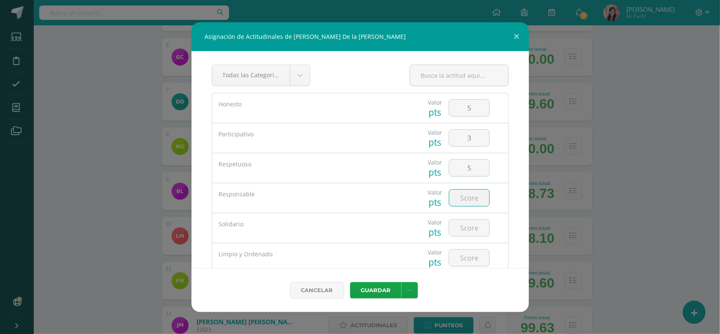
click at [462, 195] on input "number" at bounding box center [469, 197] width 40 height 16
type input "5"
click at [462, 229] on input "number" at bounding box center [469, 227] width 40 height 16
type input "5"
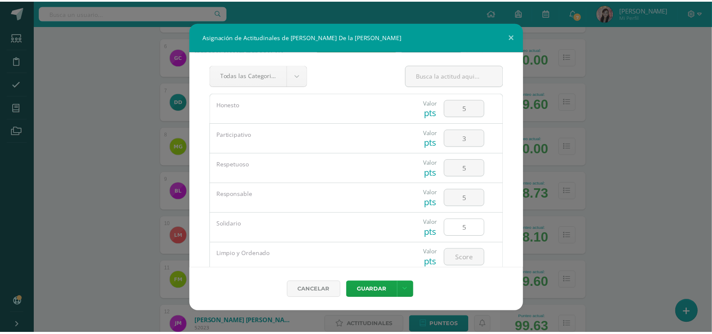
scroll to position [53, 0]
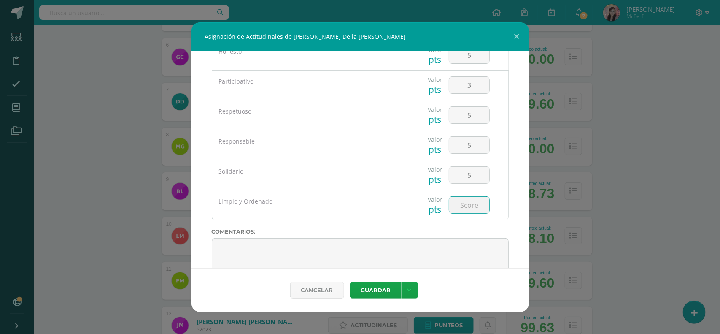
click at [467, 207] on input "number" at bounding box center [469, 205] width 40 height 16
type input "4"
click at [366, 283] on button "Guardar" at bounding box center [375, 290] width 51 height 16
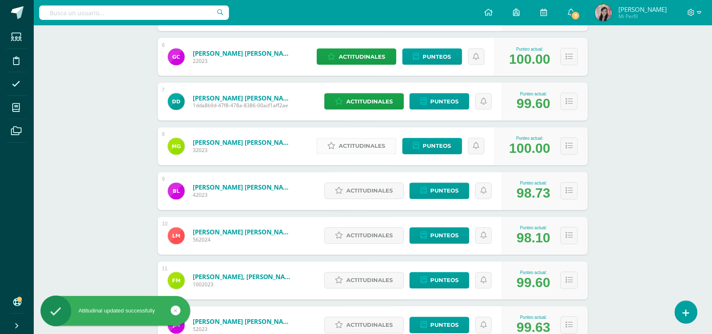
click at [369, 151] on span "Actitudinales" at bounding box center [362, 146] width 46 height 16
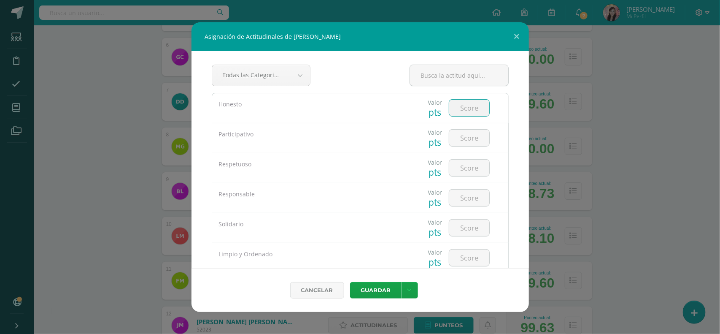
click at [456, 114] on input "number" at bounding box center [469, 108] width 40 height 16
type input "5"
click at [458, 140] on input "number" at bounding box center [469, 137] width 40 height 16
type input "5"
click at [460, 167] on input "number" at bounding box center [469, 167] width 40 height 16
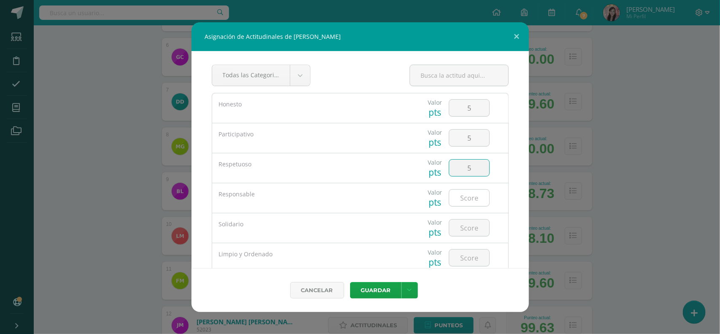
type input "5"
click at [459, 192] on input "number" at bounding box center [469, 197] width 40 height 16
type input "5"
click at [461, 230] on input "number" at bounding box center [469, 227] width 40 height 16
type input "5"
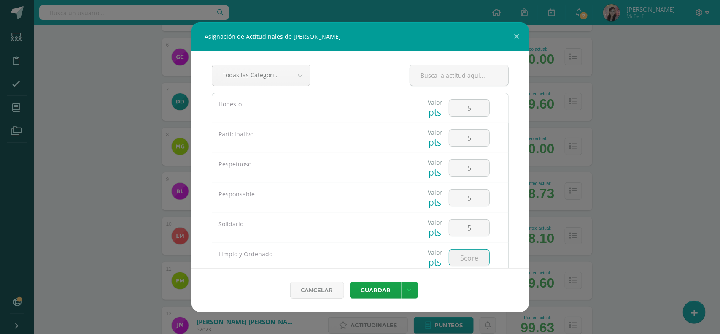
click at [462, 257] on input "number" at bounding box center [469, 257] width 40 height 16
type input "5"
click at [382, 289] on button "Guardar" at bounding box center [375, 290] width 51 height 16
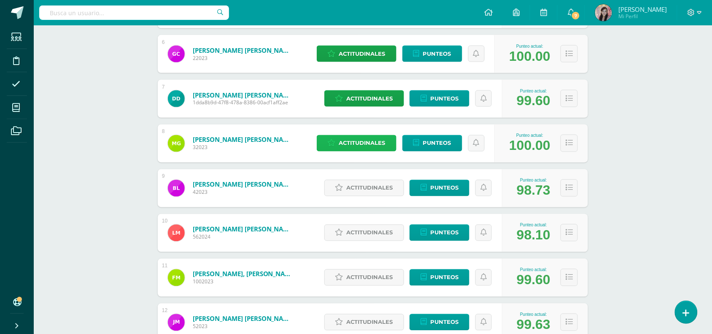
scroll to position [369, 0]
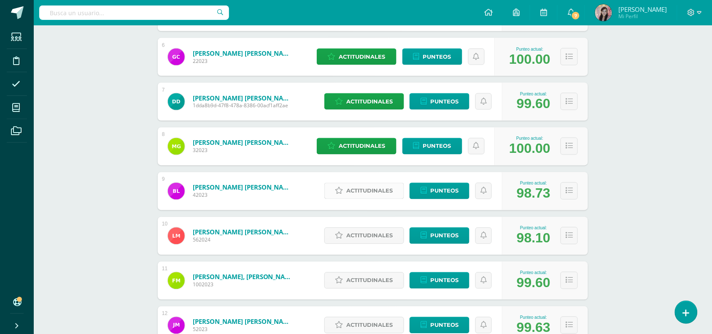
click at [345, 194] on link "Actitudinales" at bounding box center [364, 191] width 80 height 16
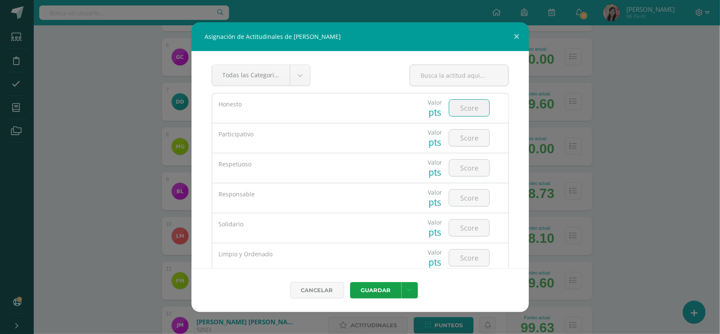
click at [468, 110] on input "number" at bounding box center [469, 108] width 40 height 16
type input "3"
click at [476, 137] on input "number" at bounding box center [469, 137] width 40 height 16
click at [470, 108] on input "3" at bounding box center [469, 108] width 40 height 16
type input "4"
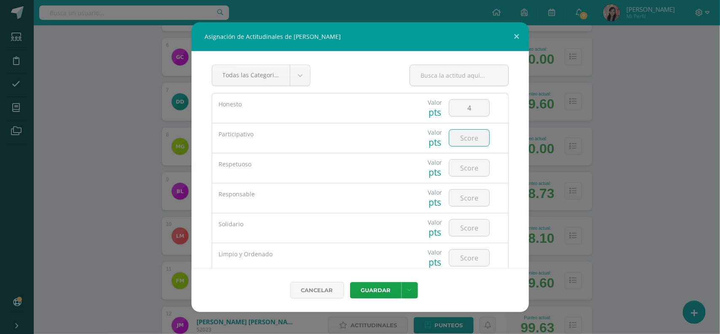
click at [467, 139] on input "number" at bounding box center [469, 137] width 40 height 16
type input "3"
type input "4"
click at [463, 166] on input "number" at bounding box center [469, 167] width 40 height 16
type input "4"
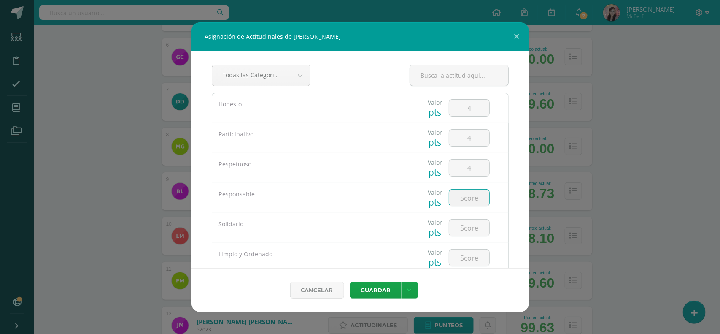
click at [467, 196] on input "number" at bounding box center [469, 197] width 40 height 16
type input "5"
click at [468, 224] on input "number" at bounding box center [469, 227] width 40 height 16
type input "5"
click at [466, 253] on input "number" at bounding box center [469, 257] width 40 height 16
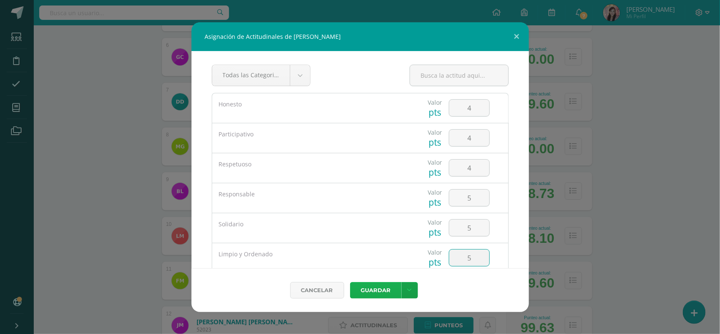
type input "5"
click at [393, 290] on button "Guardar" at bounding box center [375, 290] width 51 height 16
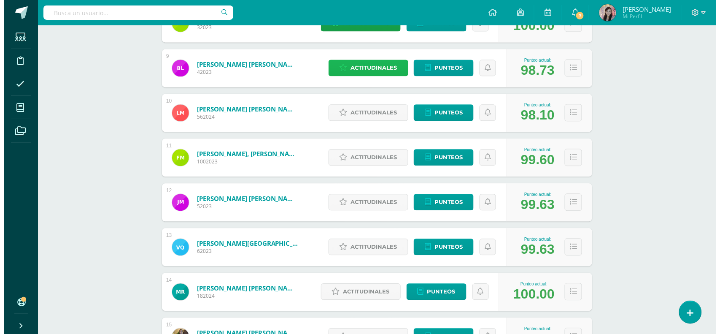
scroll to position [474, 0]
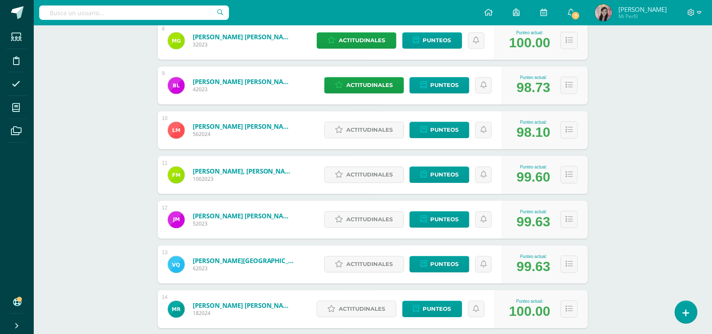
click at [350, 116] on div "Actitudinales Punteos" at bounding box center [411, 130] width 182 height 38
click at [353, 132] on span "Actitudinales" at bounding box center [370, 130] width 46 height 16
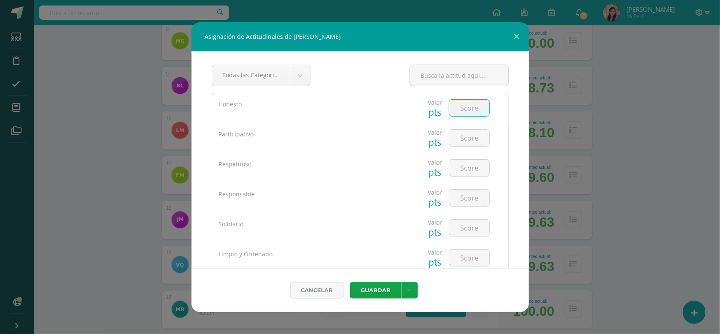
click at [460, 108] on input "number" at bounding box center [469, 108] width 40 height 16
type input "5"
click at [469, 132] on input "number" at bounding box center [469, 137] width 40 height 16
type input "1"
click at [475, 166] on input "number" at bounding box center [469, 167] width 40 height 16
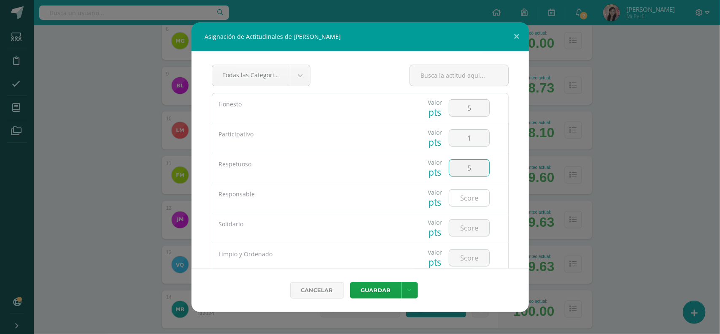
type input "5"
click at [454, 199] on input "number" at bounding box center [469, 197] width 40 height 16
